Goal: Communication & Community: Answer question/provide support

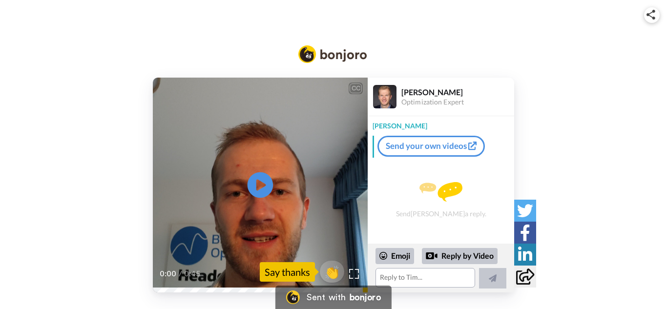
click at [264, 183] on icon at bounding box center [261, 185] width 26 height 26
click at [405, 277] on textarea at bounding box center [426, 278] width 100 height 20
click at [266, 191] on icon at bounding box center [261, 185] width 26 height 26
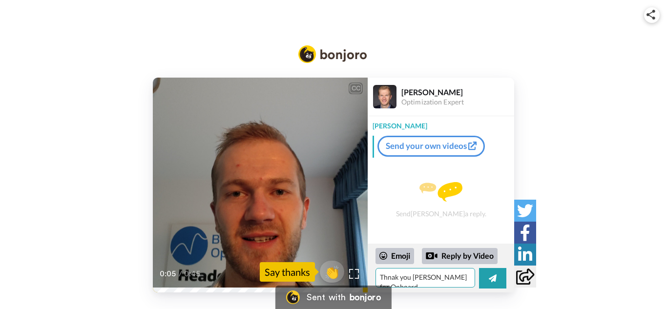
click at [466, 278] on textarea "Thnak you [PERSON_NAME] for Onboard" at bounding box center [426, 278] width 100 height 20
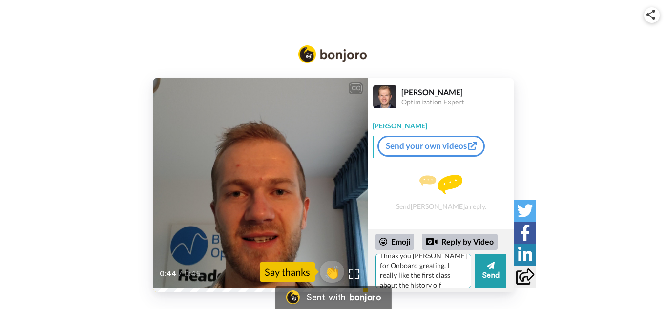
scroll to position [14, 0]
click at [420, 275] on textarea "Thnak you [PERSON_NAME] for Onboard greating. I really like the first class abo…" at bounding box center [424, 271] width 96 height 34
click at [426, 278] on textarea "Thnak you [PERSON_NAME] for Onboard greating. I really like the first class abo…" at bounding box center [424, 271] width 96 height 34
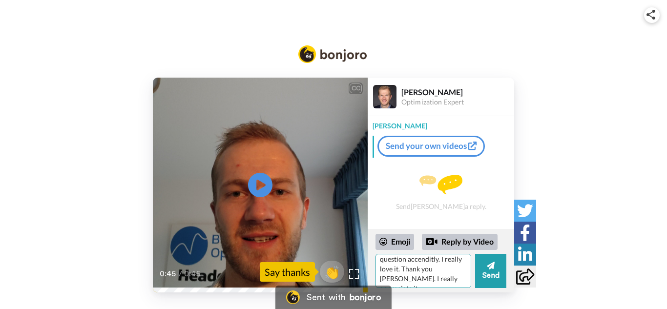
click at [430, 283] on textarea "Thnak you [PERSON_NAME] for Onboard greating. I really like the first class abo…" at bounding box center [424, 271] width 96 height 34
type textarea "Thnak you [PERSON_NAME] for Onboard greating. I really like the first class abo…"
click at [490, 273] on button "Send" at bounding box center [490, 271] width 31 height 34
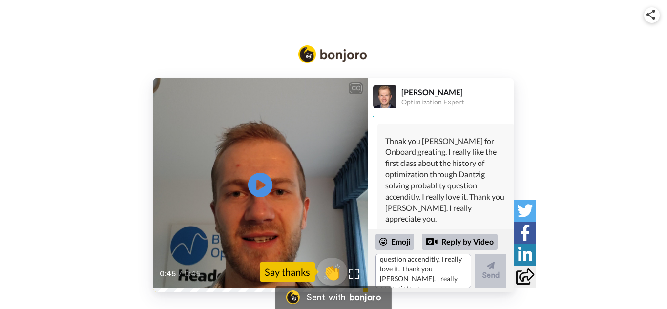
scroll to position [0, 0]
click at [332, 272] on span "👏" at bounding box center [332, 272] width 31 height 20
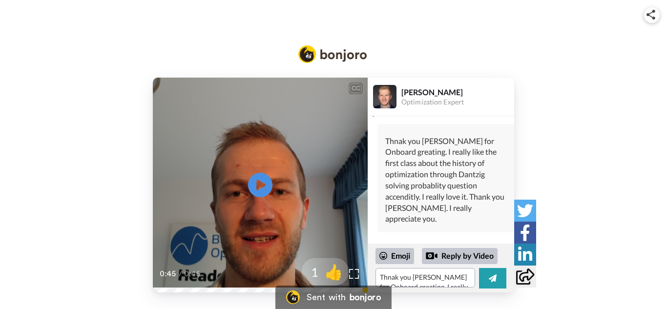
scroll to position [33, 0]
